Goal: Task Accomplishment & Management: Use online tool/utility

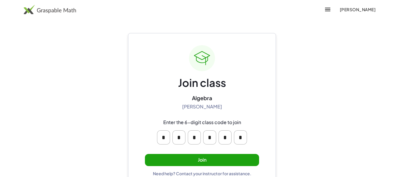
click at [196, 154] on button "Join" at bounding box center [202, 160] width 114 height 12
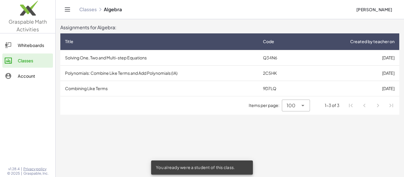
click at [262, 53] on td "Q34N6" at bounding box center [280, 57] width 44 height 15
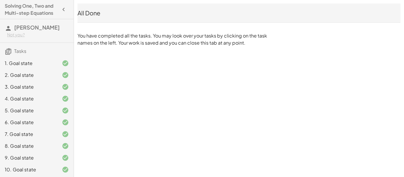
click at [10, 81] on div "1. Goal state" at bounding box center [37, 87] width 74 height 12
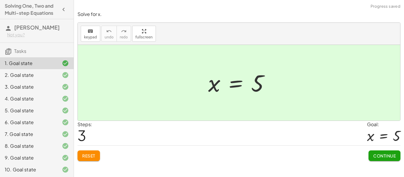
scroll to position [36, 0]
